Goal: Information Seeking & Learning: Learn about a topic

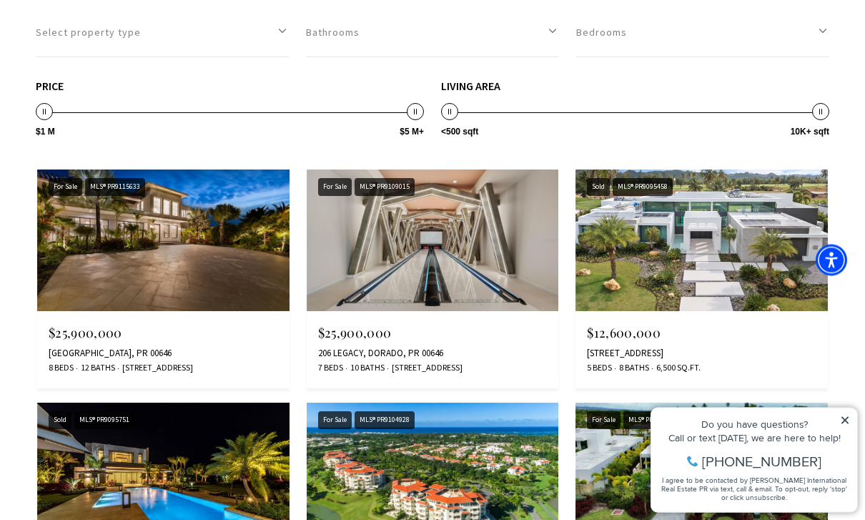
scroll to position [1363, 0]
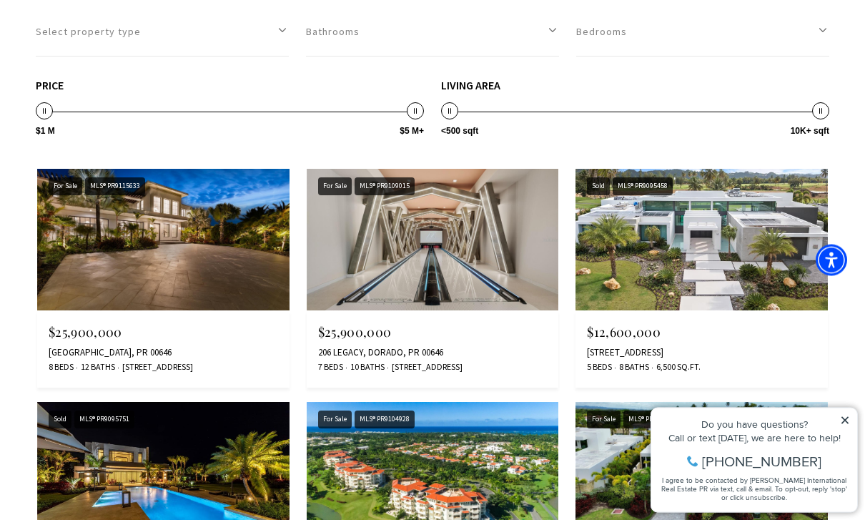
click at [84, 268] on img at bounding box center [163, 239] width 252 height 141
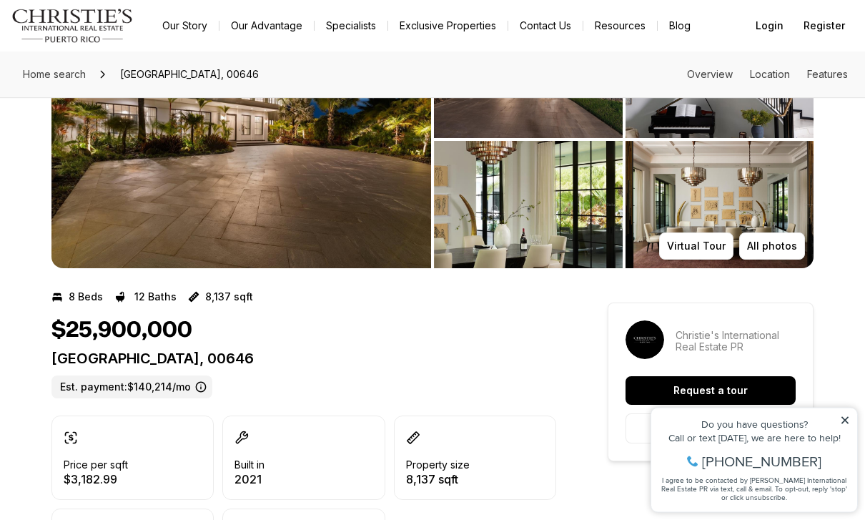
scroll to position [106, 0]
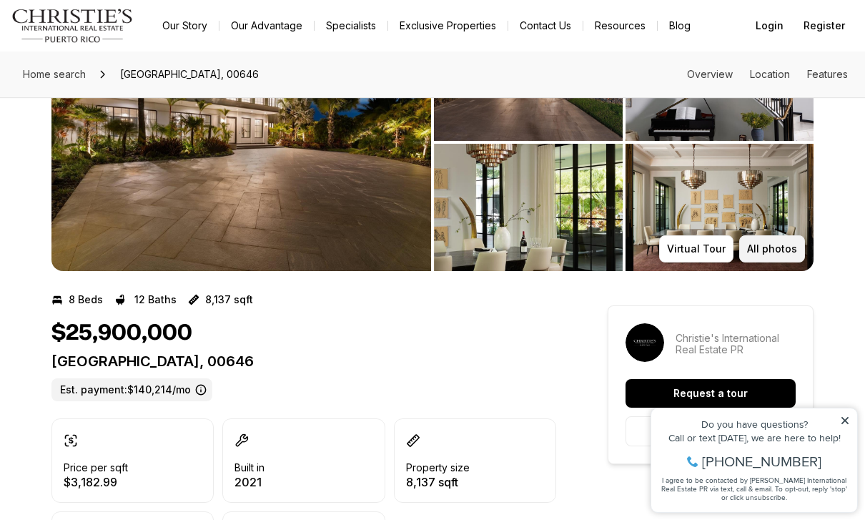
click at [777, 253] on p "All photos" at bounding box center [772, 248] width 50 height 11
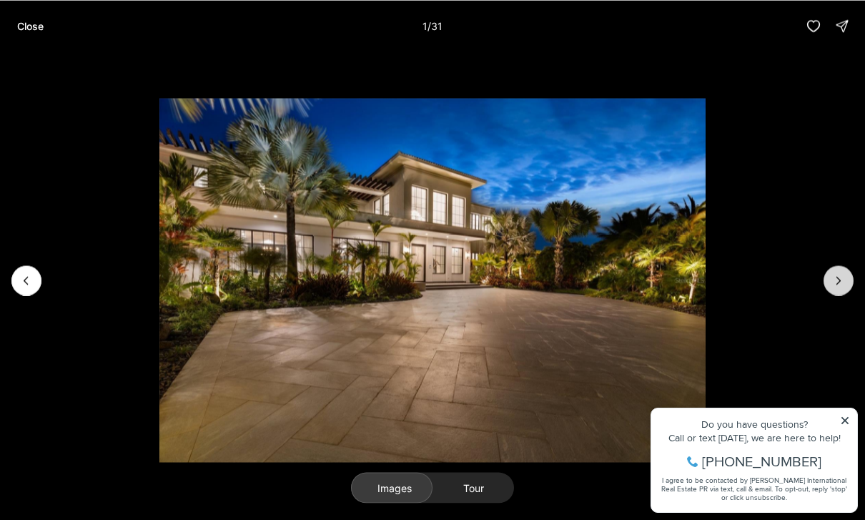
click at [838, 284] on icon "Next slide" at bounding box center [838, 280] width 14 height 14
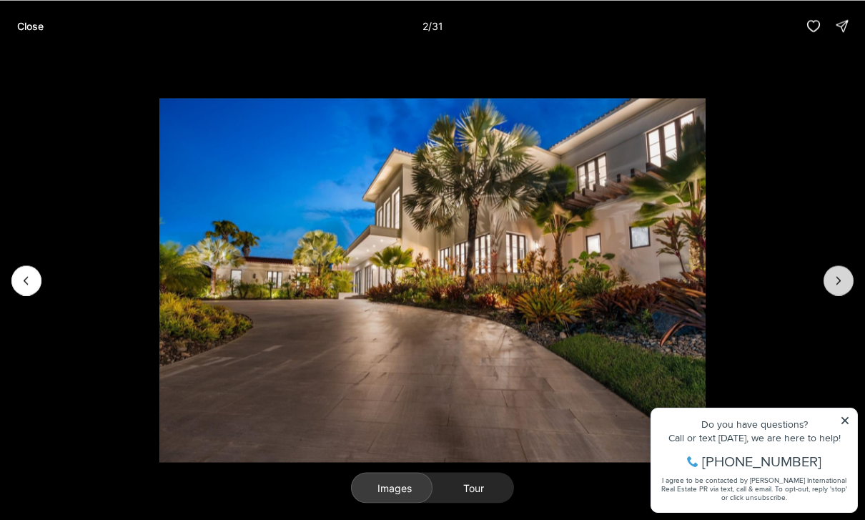
click at [833, 278] on icon "Next slide" at bounding box center [838, 280] width 14 height 14
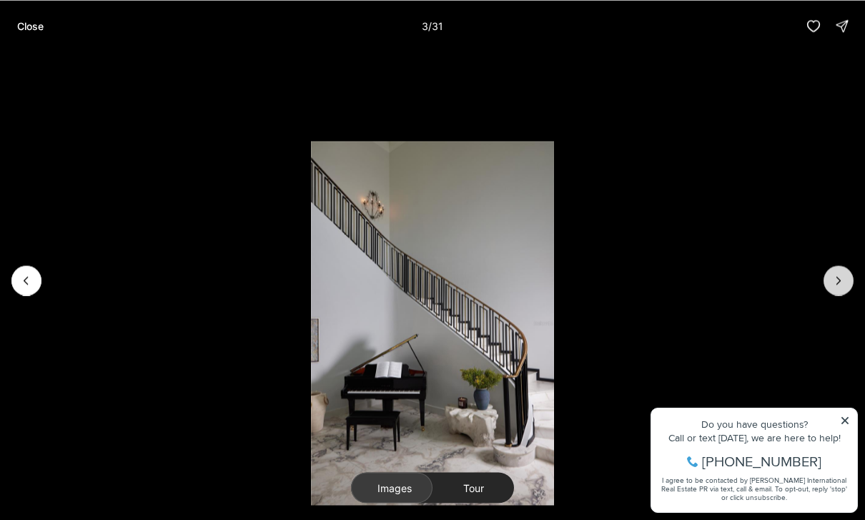
click at [832, 286] on icon "Next slide" at bounding box center [838, 280] width 14 height 14
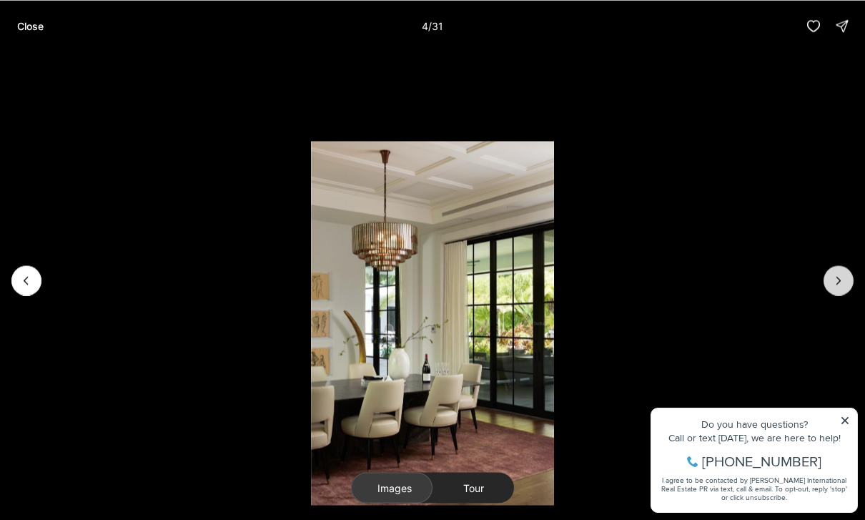
click at [840, 280] on icon "Next slide" at bounding box center [838, 280] width 14 height 14
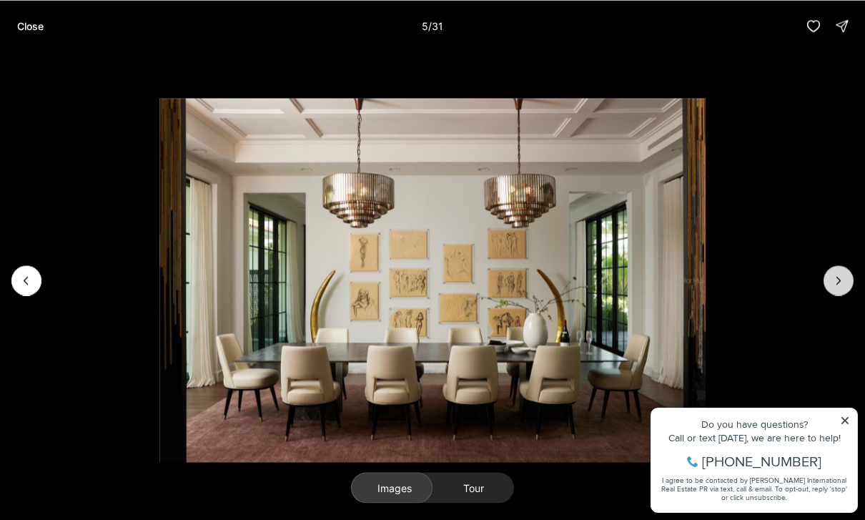
click at [840, 279] on icon "Next slide" at bounding box center [838, 280] width 14 height 14
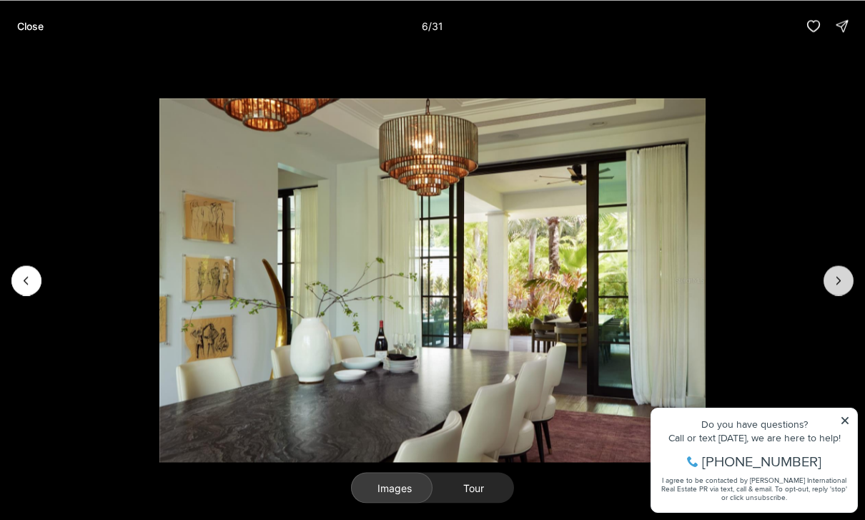
click at [837, 282] on icon "Next slide" at bounding box center [838, 280] width 14 height 14
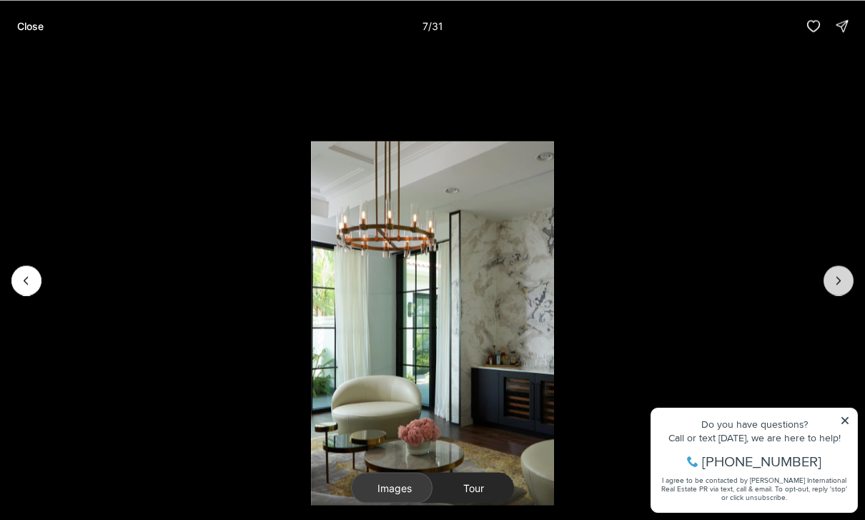
click at [837, 280] on icon "Next slide" at bounding box center [838, 280] width 14 height 14
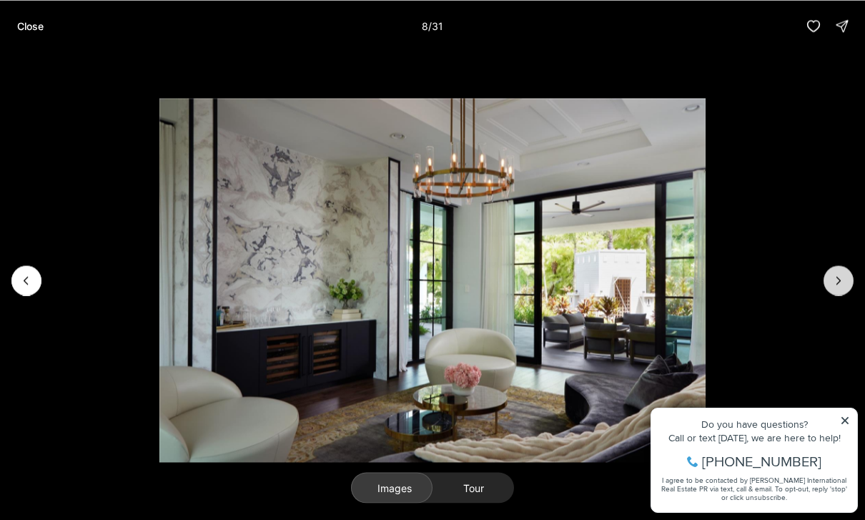
click at [838, 279] on icon "Next slide" at bounding box center [838, 280] width 14 height 14
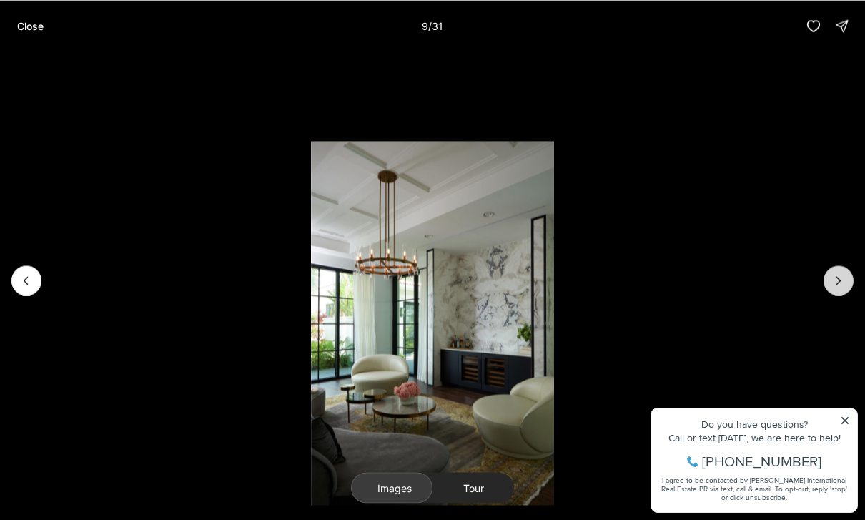
click at [841, 281] on icon "Next slide" at bounding box center [838, 280] width 14 height 14
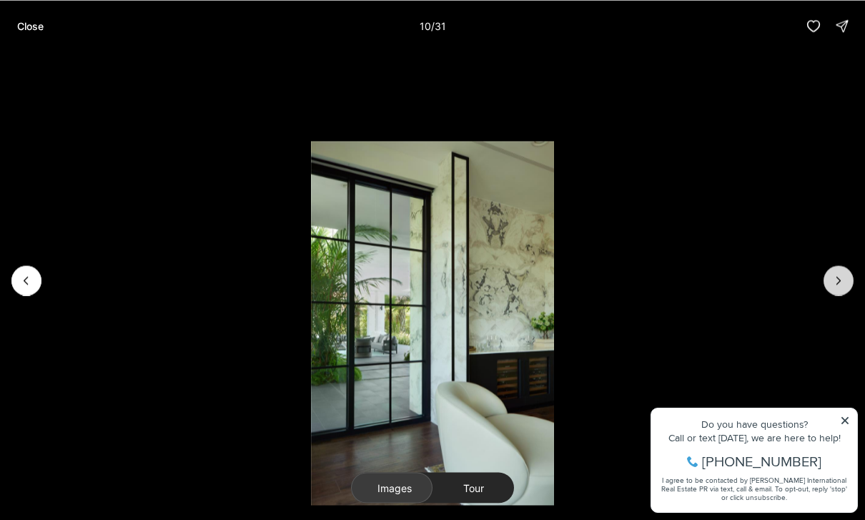
click at [840, 280] on icon "Next slide" at bounding box center [839, 280] width 4 height 7
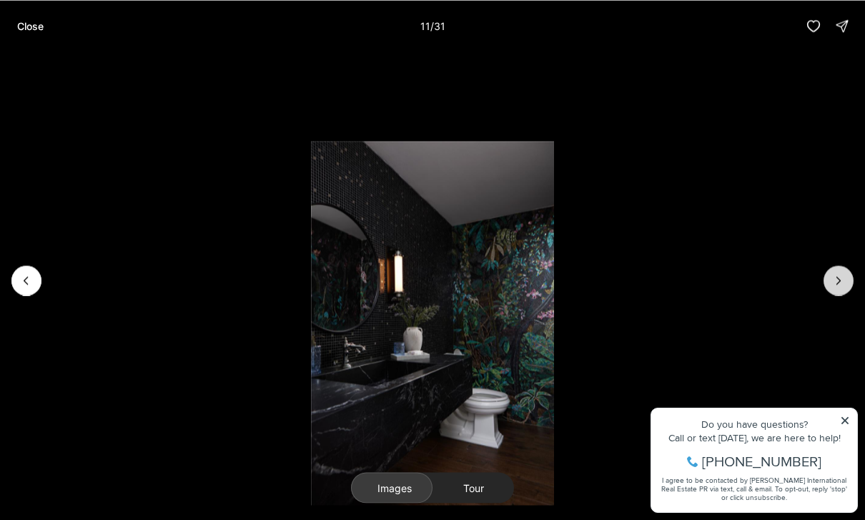
click at [837, 278] on icon "Next slide" at bounding box center [838, 280] width 14 height 14
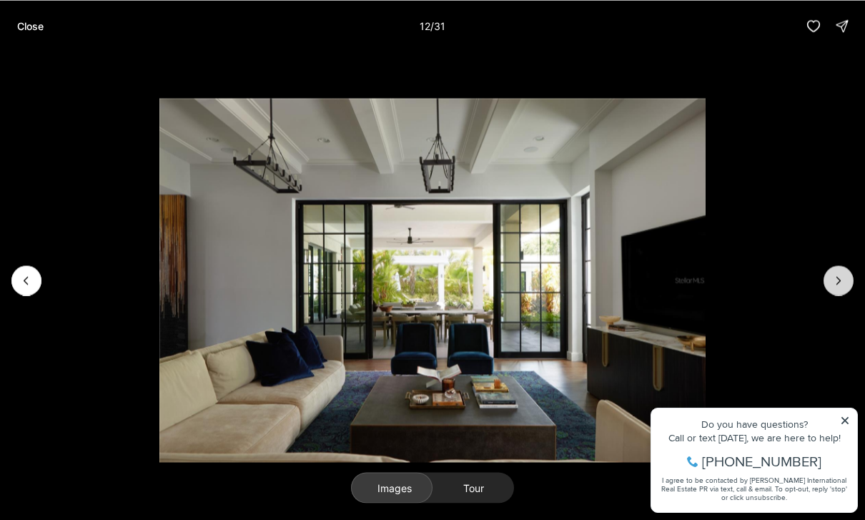
click at [833, 279] on icon "Next slide" at bounding box center [838, 280] width 14 height 14
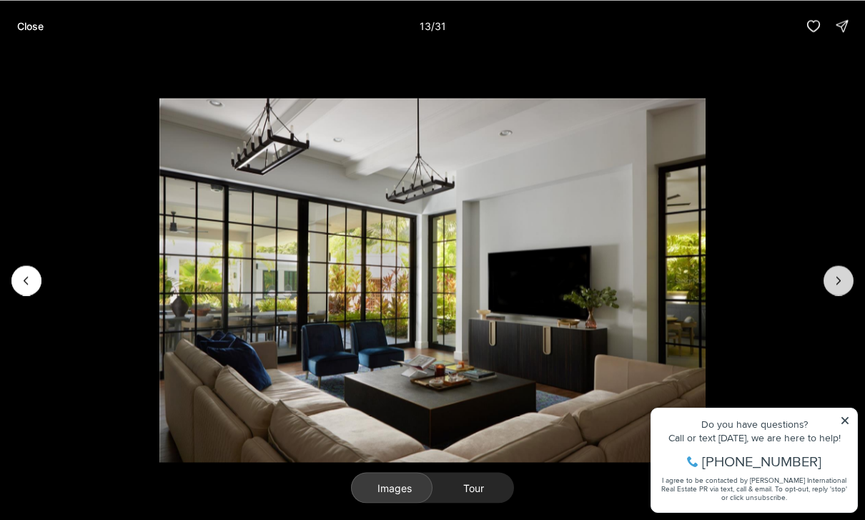
click at [838, 280] on icon "Next slide" at bounding box center [838, 280] width 14 height 14
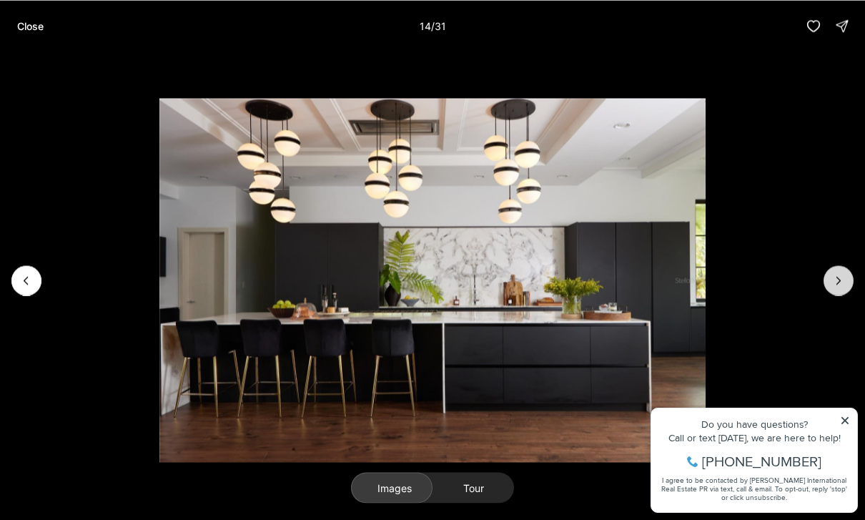
click at [831, 282] on icon "Next slide" at bounding box center [838, 280] width 14 height 14
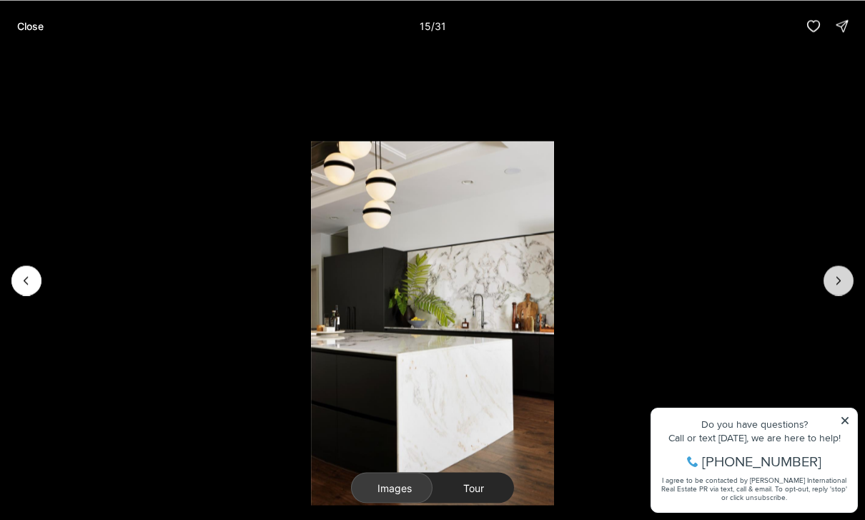
click at [835, 282] on icon "Next slide" at bounding box center [838, 280] width 14 height 14
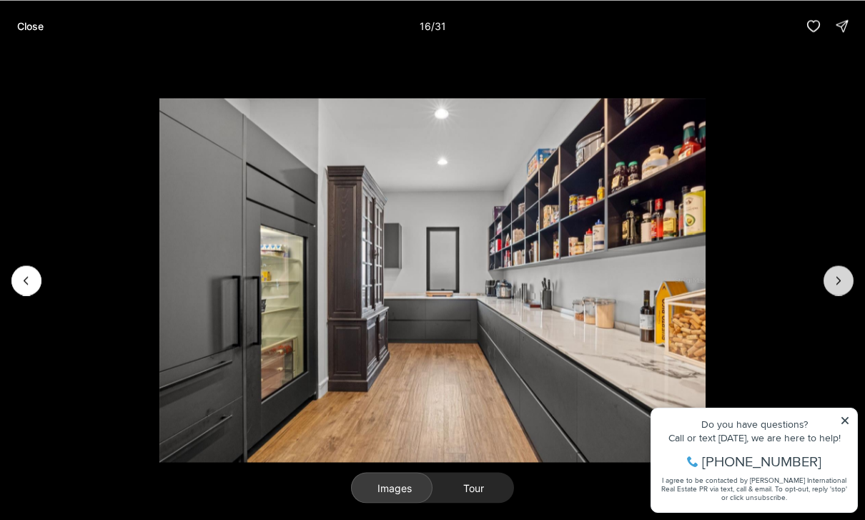
click at [835, 282] on icon "Next slide" at bounding box center [838, 280] width 14 height 14
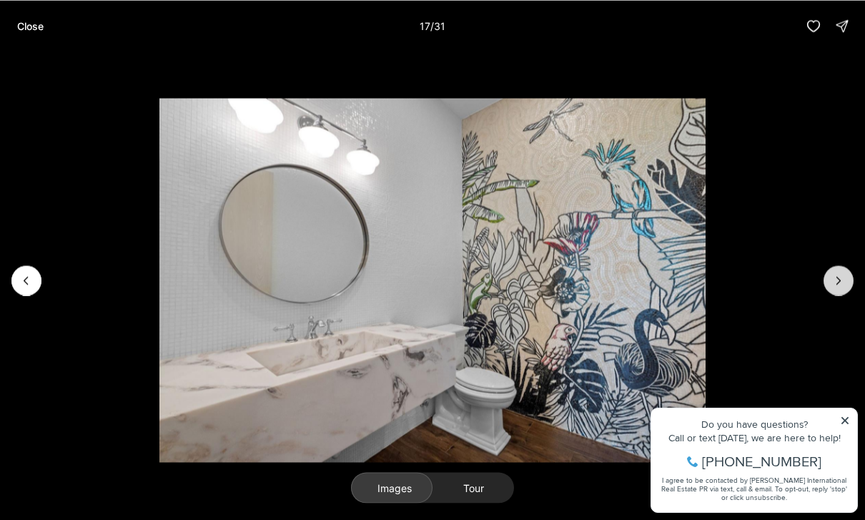
click at [836, 281] on icon "Next slide" at bounding box center [838, 280] width 14 height 14
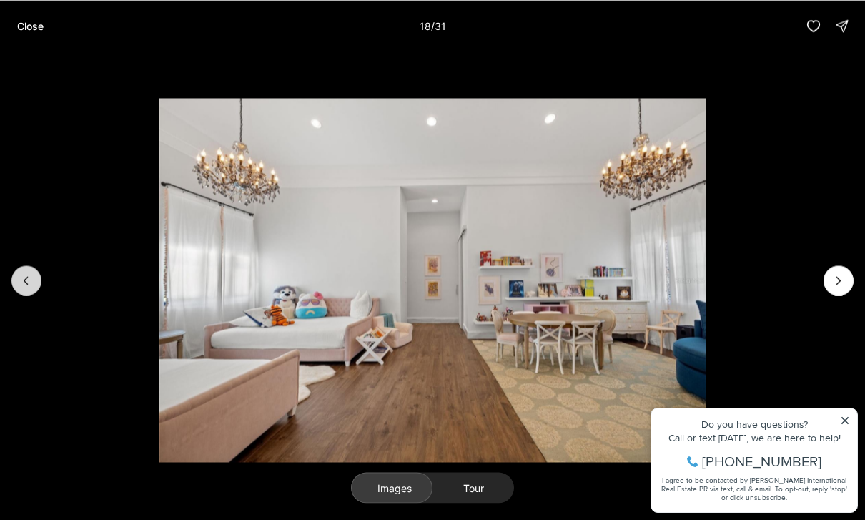
click at [26, 279] on icon "Previous slide" at bounding box center [26, 280] width 14 height 14
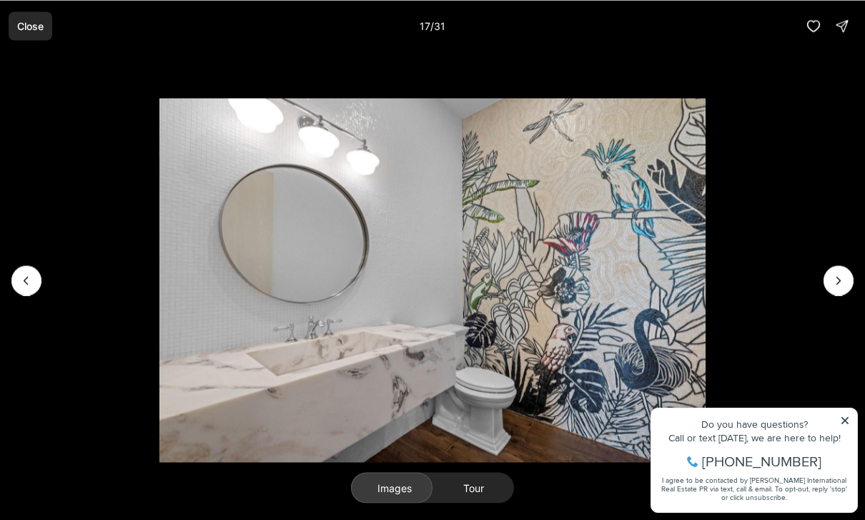
click at [26, 29] on p "Close" at bounding box center [30, 25] width 26 height 11
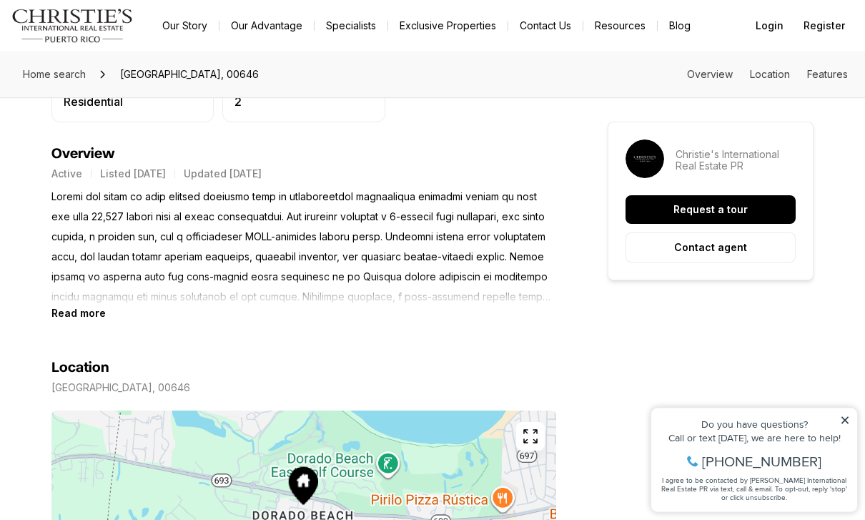
scroll to position [580, 0]
click at [74, 336] on section "Location [STREET_ADDRESS] Copy address" at bounding box center [303, 495] width 505 height 353
click at [87, 304] on p at bounding box center [303, 247] width 505 height 120
click at [81, 307] on b "Read more" at bounding box center [78, 313] width 54 height 12
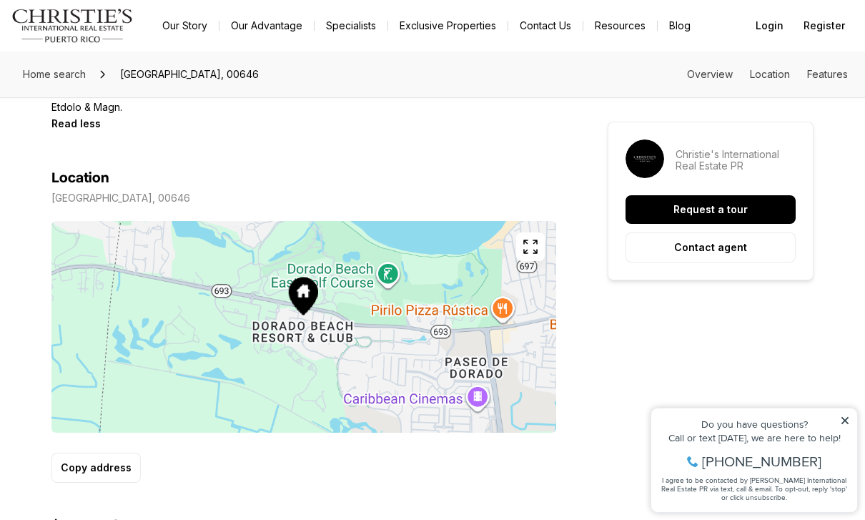
scroll to position [867, 0]
